Goal: Information Seeking & Learning: Compare options

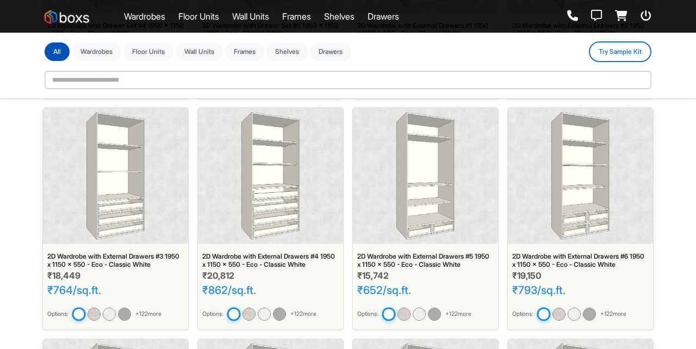
scroll to position [694, 0]
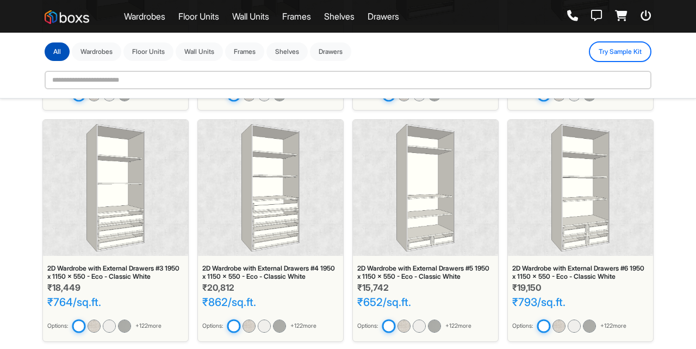
click at [428, 209] on img at bounding box center [425, 187] width 58 height 127
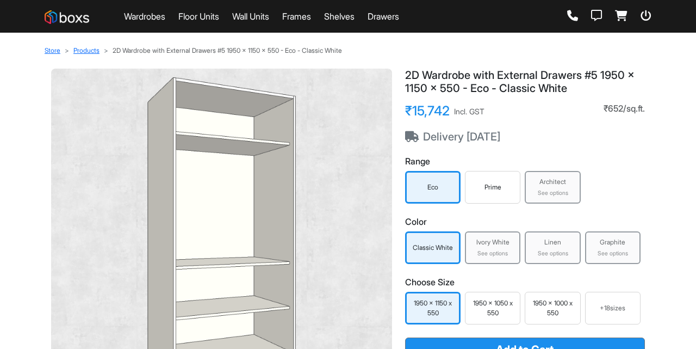
click at [209, 17] on link "Floor Units" at bounding box center [198, 16] width 41 height 13
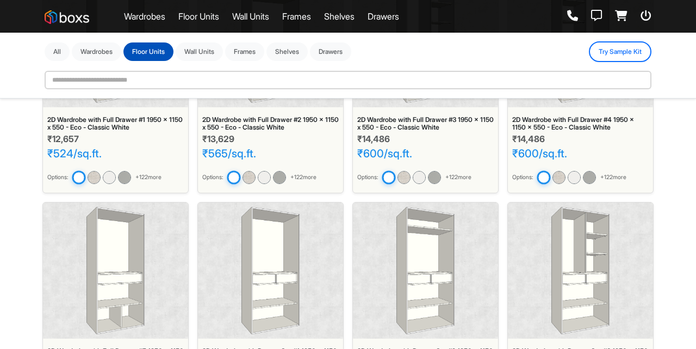
scroll to position [46, 0]
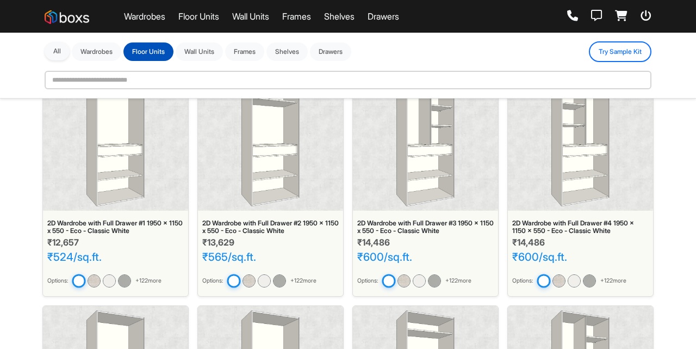
click at [55, 54] on button "All" at bounding box center [57, 51] width 25 height 18
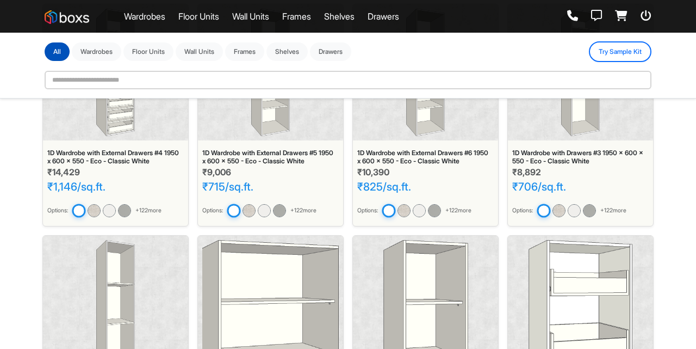
scroll to position [1961, 0]
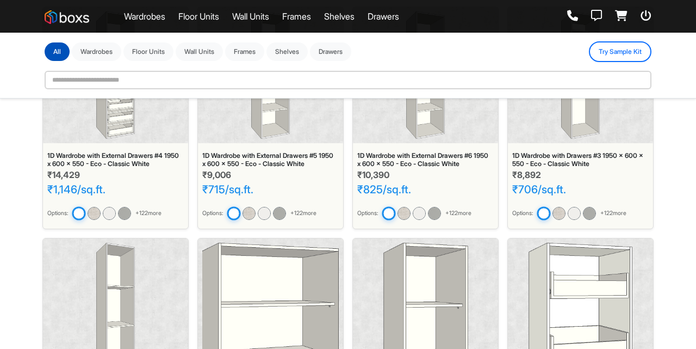
click at [569, 300] on img at bounding box center [580, 306] width 103 height 127
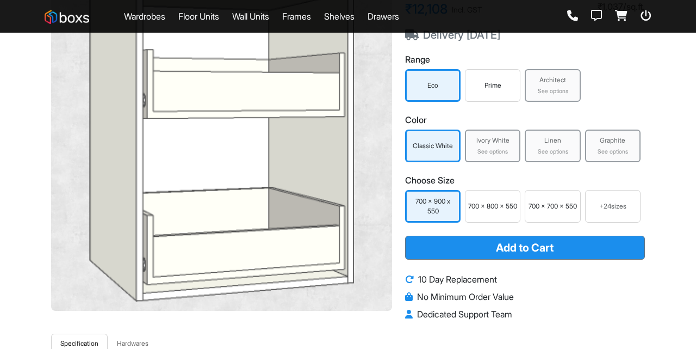
scroll to position [103, 0]
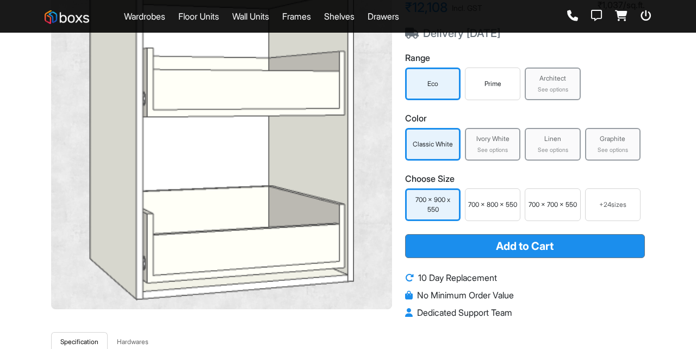
click at [489, 139] on div "Ivory White" at bounding box center [492, 139] width 49 height 10
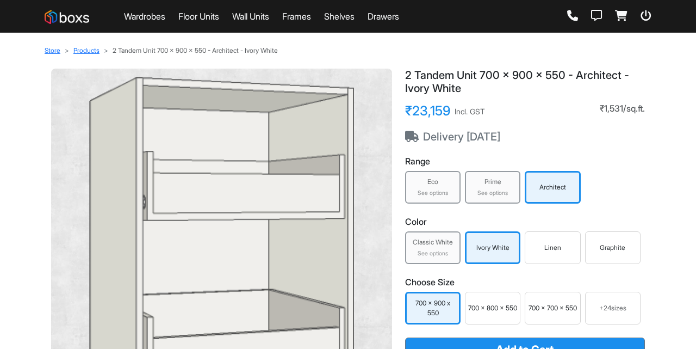
scroll to position [47, 0]
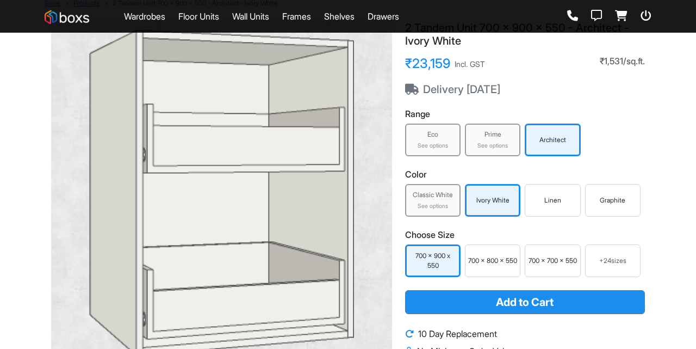
click at [570, 210] on div "Linen" at bounding box center [552, 200] width 55 height 33
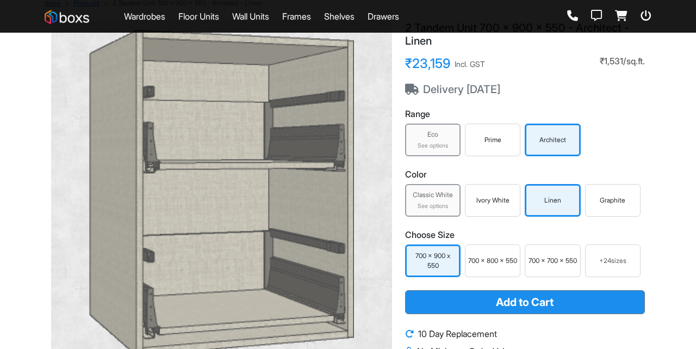
click at [630, 203] on div "Graphite" at bounding box center [613, 200] width 50 height 10
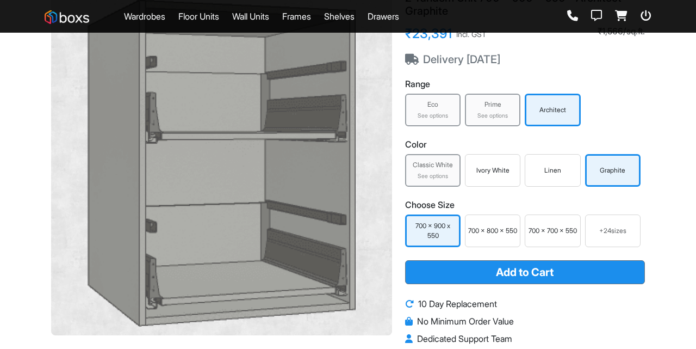
scroll to position [77, 0]
click at [623, 235] on div "+ 24 sizes" at bounding box center [613, 231] width 46 height 10
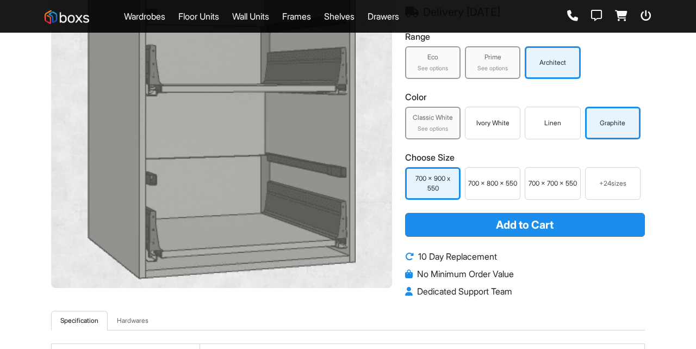
scroll to position [104, 0]
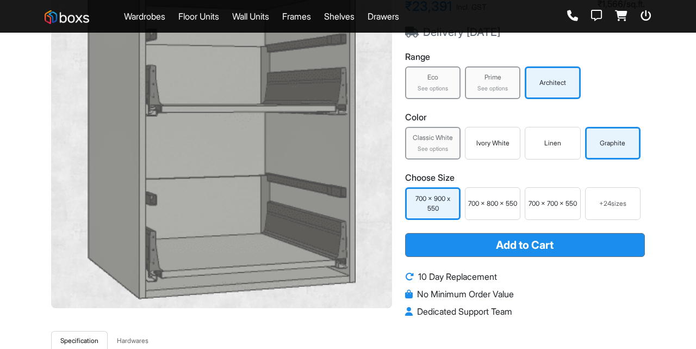
click at [421, 141] on div "Classic White" at bounding box center [432, 138] width 49 height 10
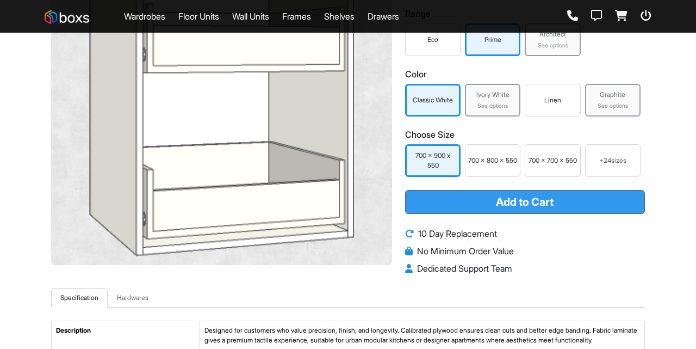
scroll to position [143, 0]
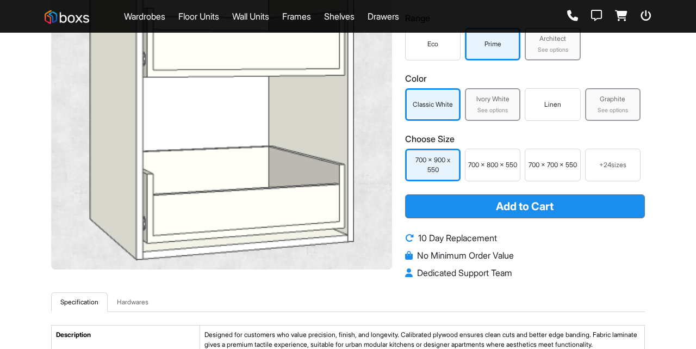
click at [499, 108] on div "See options" at bounding box center [492, 110] width 49 height 9
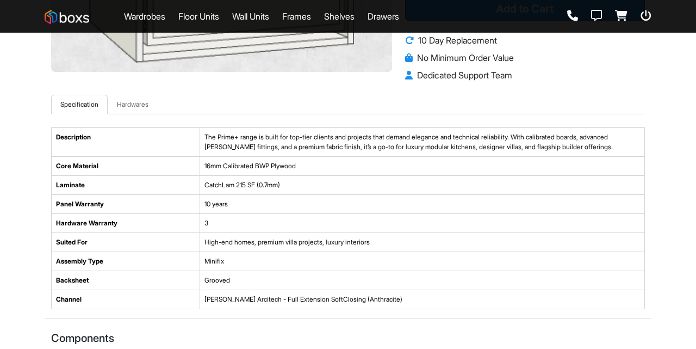
scroll to position [341, 0]
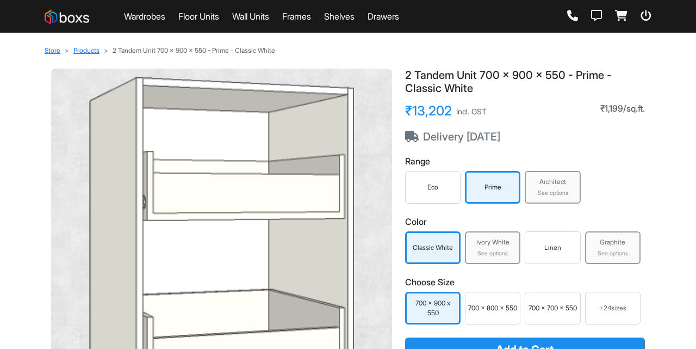
click at [575, 247] on div "Linen" at bounding box center [552, 248] width 50 height 10
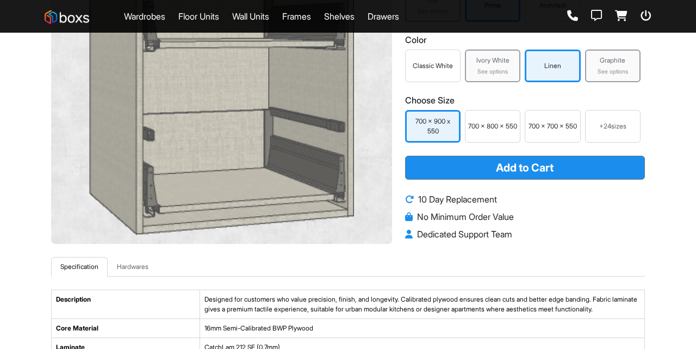
scroll to position [168, 0]
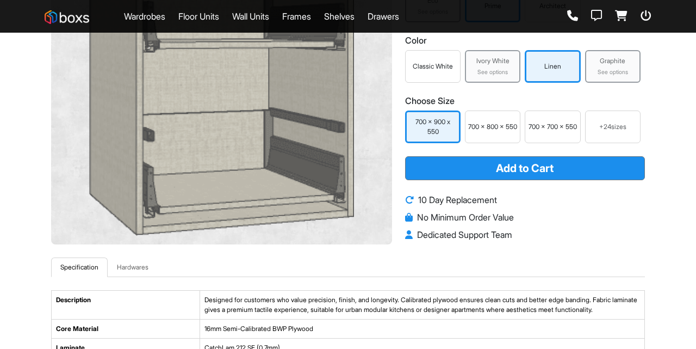
click at [639, 76] on div "Graphite See options" at bounding box center [612, 66] width 55 height 33
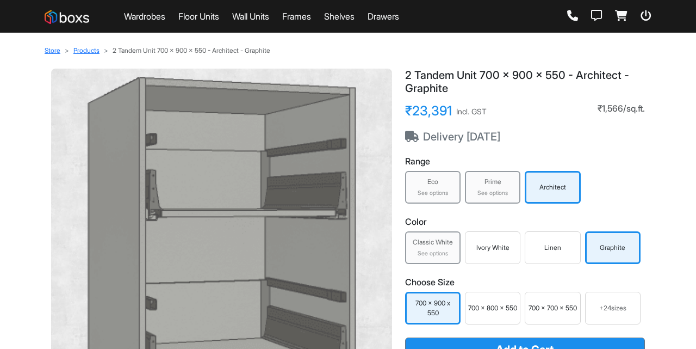
click at [303, 22] on link "Frames" at bounding box center [296, 16] width 29 height 13
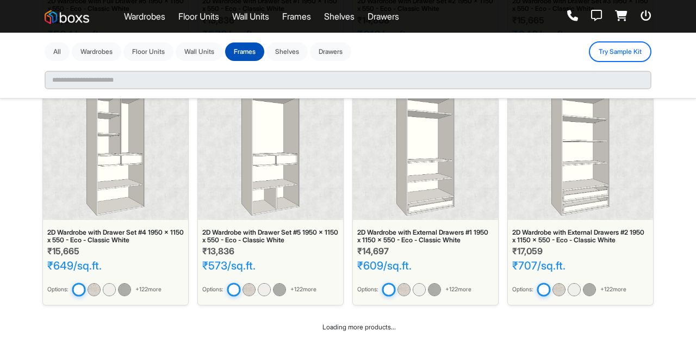
scroll to position [492, 0]
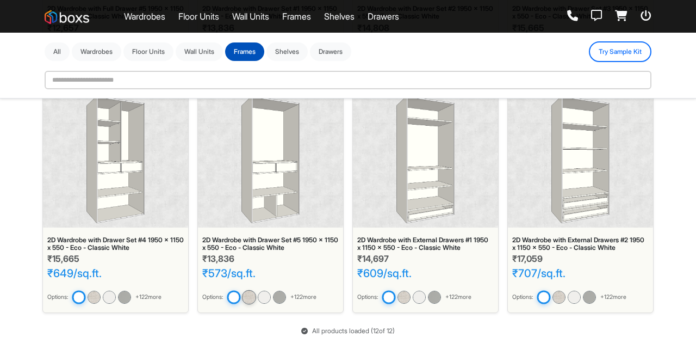
click at [254, 293] on img at bounding box center [249, 297] width 14 height 14
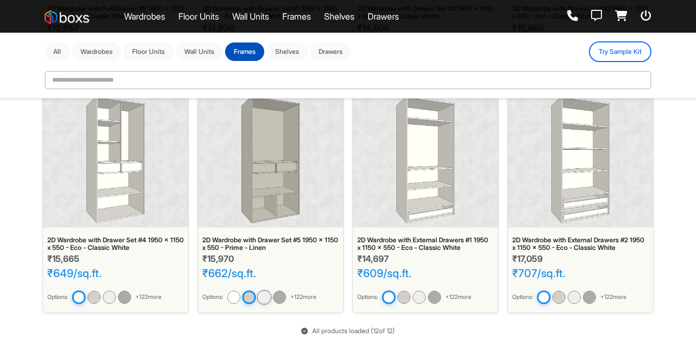
click at [262, 295] on img at bounding box center [264, 297] width 14 height 14
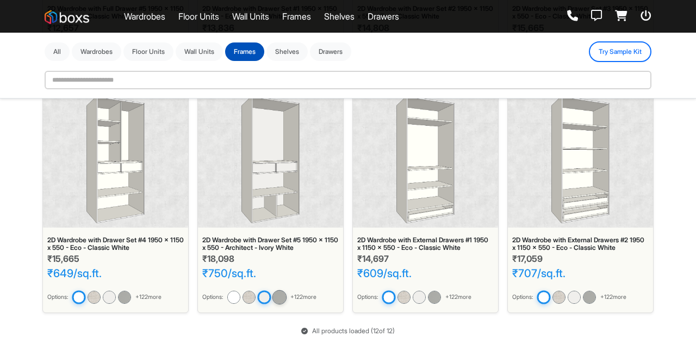
click at [285, 300] on img at bounding box center [279, 297] width 14 height 14
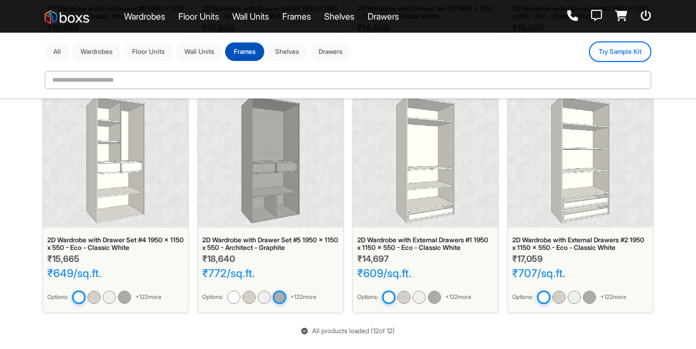
click at [301, 293] on span "+ 122 more" at bounding box center [303, 297] width 26 height 9
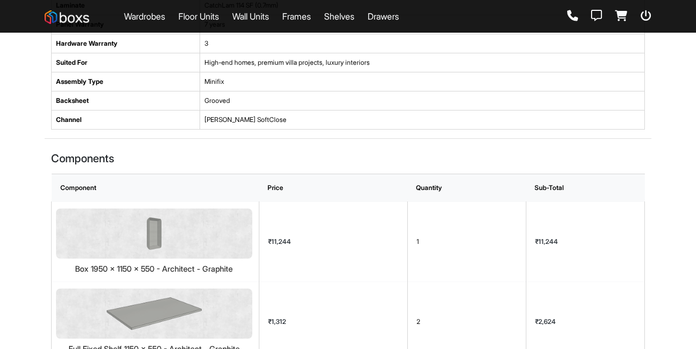
scroll to position [296, 0]
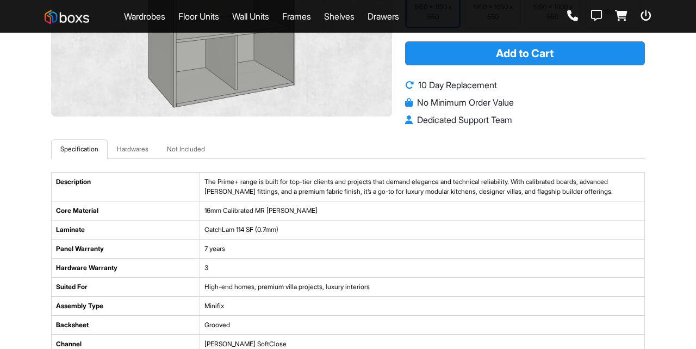
click at [197, 26] on div "Wardrobes Floor Units Wall Units Frames Shelves Drawers" at bounding box center [222, 16] width 355 height 22
drag, startPoint x: 201, startPoint y: 24, endPoint x: 207, endPoint y: 21, distance: 6.8
click at [207, 21] on div "Wardrobes Floor Units Wall Units Frames Shelves Drawers" at bounding box center [222, 16] width 355 height 22
click at [207, 21] on link "Floor Units" at bounding box center [198, 16] width 41 height 13
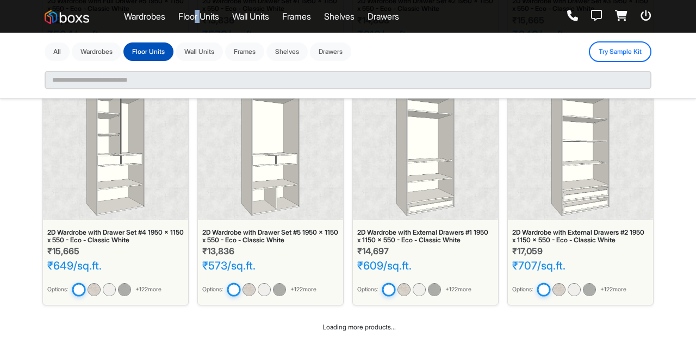
scroll to position [492, 0]
